Goal: Browse casually

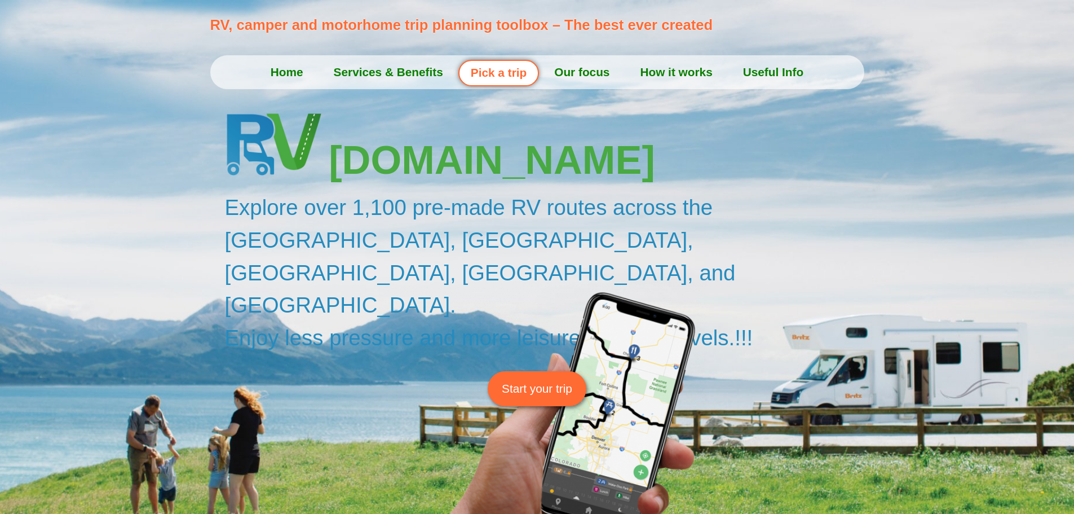
click at [81, 78] on div at bounding box center [537, 51] width 1074 height 103
